Goal: Task Accomplishment & Management: Manage account settings

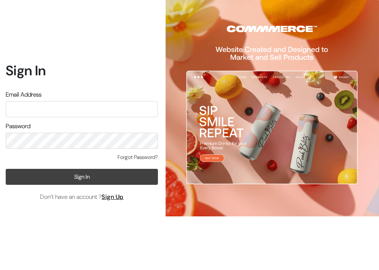
type input "[EMAIL_ADDRESS][DOMAIN_NAME]"
click at [74, 172] on button "Sign In" at bounding box center [82, 177] width 152 height 16
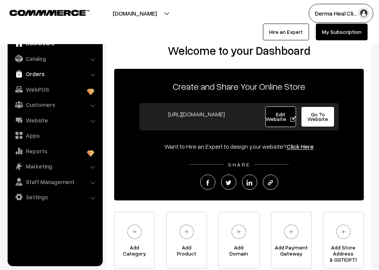
click at [47, 76] on link "Orders" at bounding box center [55, 74] width 91 height 14
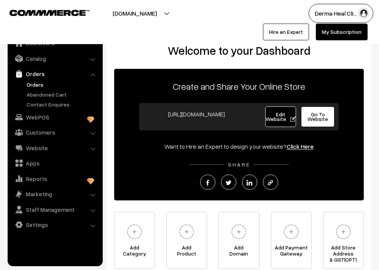
click at [50, 82] on link "Orders" at bounding box center [62, 85] width 75 height 8
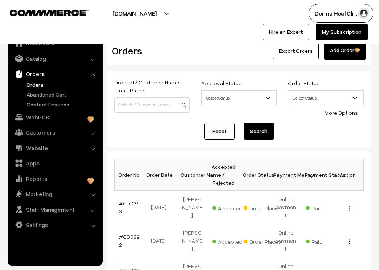
click at [233, 55] on div "Export Orders Add Order" at bounding box center [284, 51] width 166 height 18
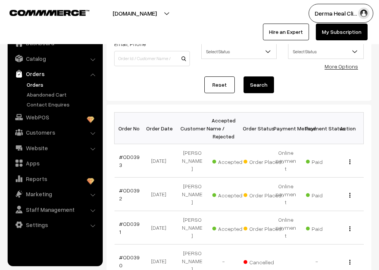
scroll to position [61, 0]
